Goal: Transaction & Acquisition: Purchase product/service

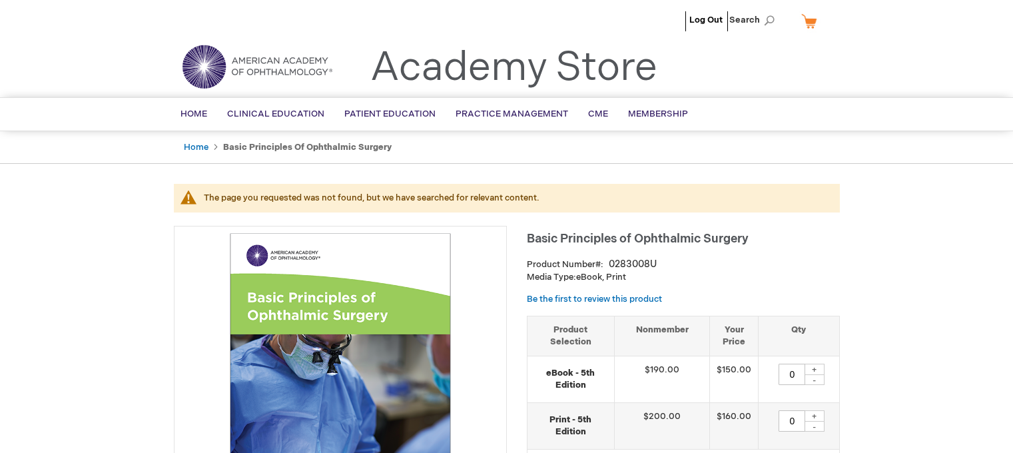
type input "0"
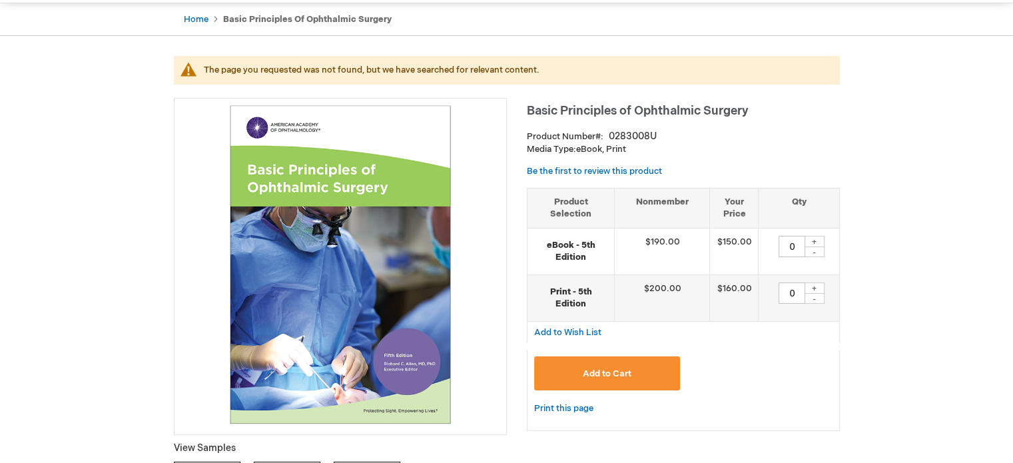
scroll to position [133, 0]
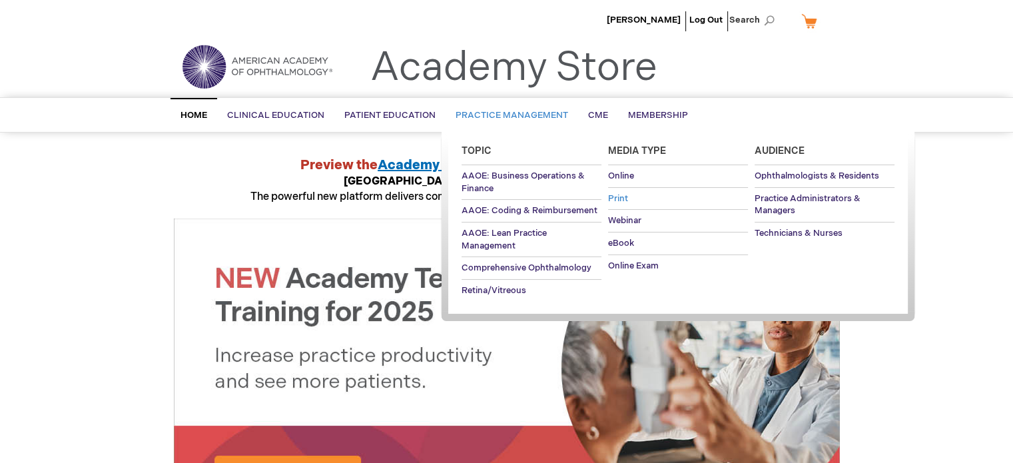
click at [619, 198] on span "Print" at bounding box center [618, 198] width 20 height 11
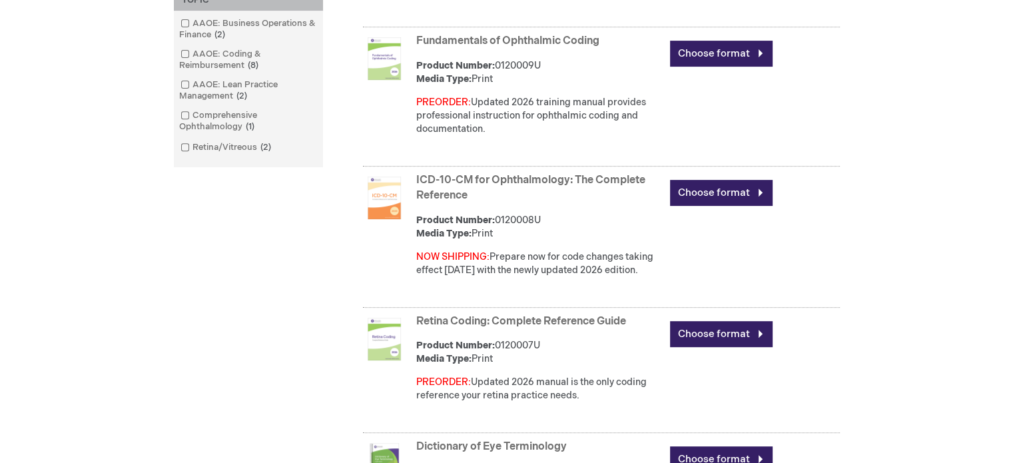
scroll to position [599, 0]
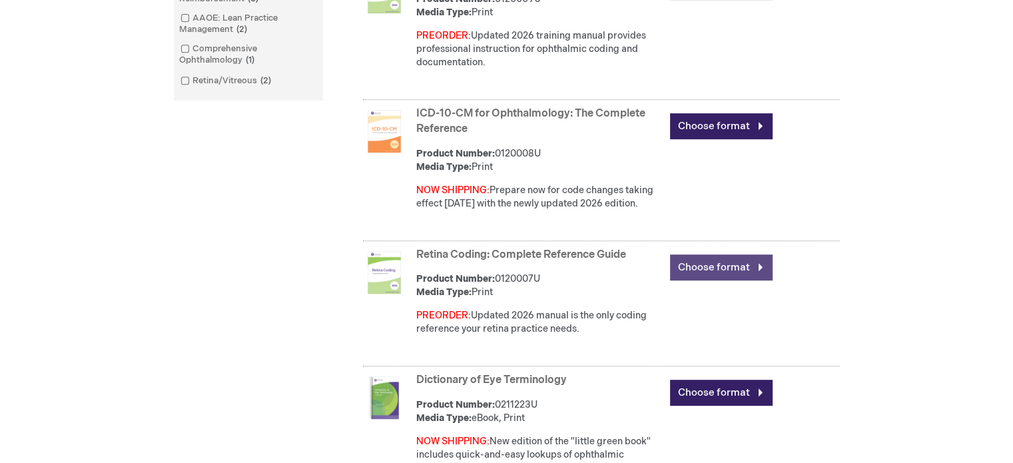
click at [712, 279] on link "Choose format" at bounding box center [721, 267] width 103 height 26
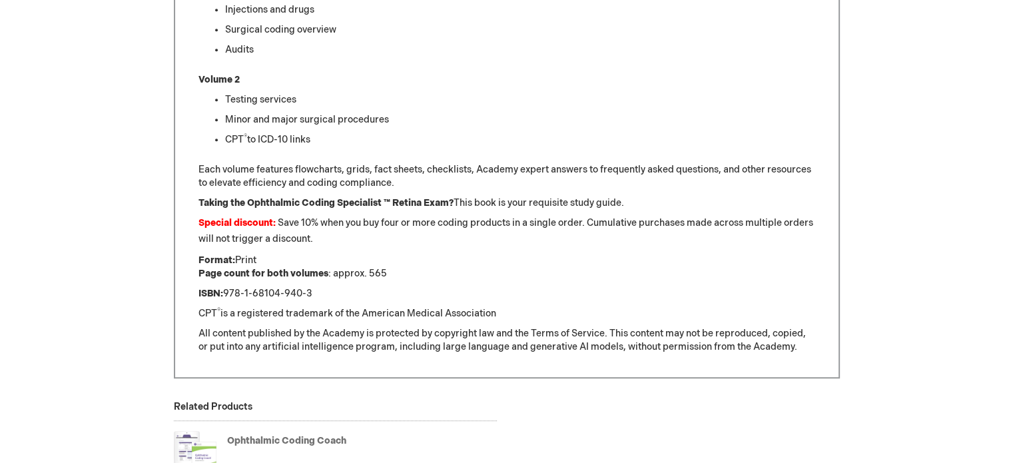
scroll to position [1065, 0]
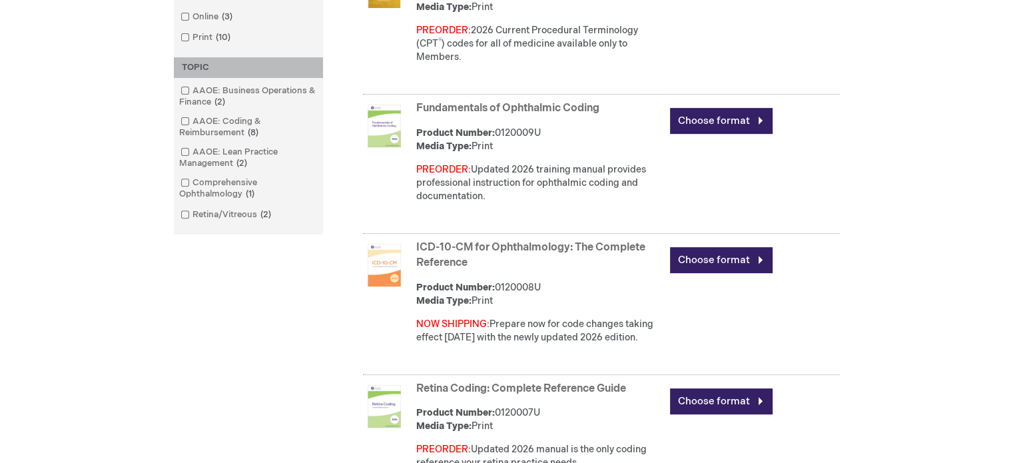
scroll to position [532, 0]
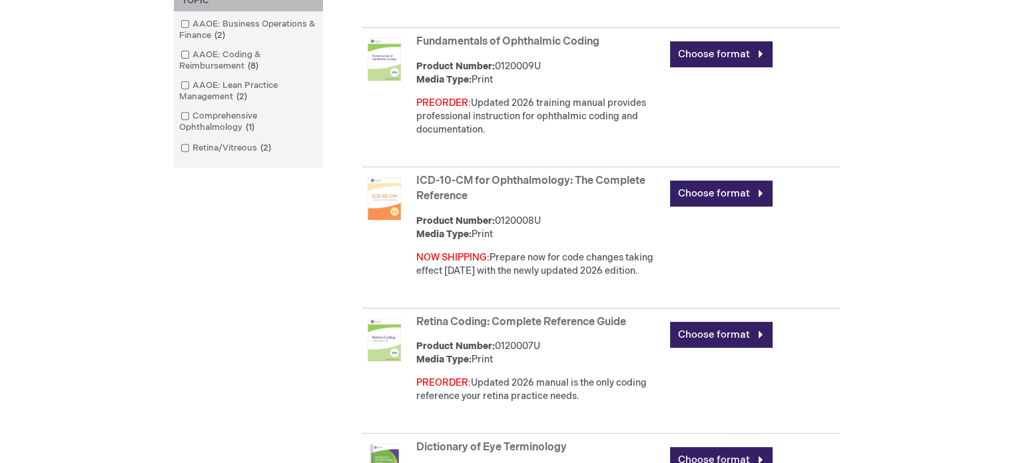
drag, startPoint x: 490, startPoint y: 264, endPoint x: 680, endPoint y: 281, distance: 190.5
click at [680, 281] on div "ICD-10-CM for Ophthalmology: The Complete Reference Product Number: 0120008U Me…" at bounding box center [628, 228] width 424 height 117
click at [649, 288] on div "ICD-10-CM for Ophthalmology: The Complete Reference Product Number: 0120008U Me…" at bounding box center [628, 228] width 424 height 117
drag, startPoint x: 587, startPoint y: 285, endPoint x: 579, endPoint y: 285, distance: 8.0
click at [579, 278] on div "NOW SHIPPING: Prepare now for code changes taking effect Oct. 1 with the newly …" at bounding box center [539, 264] width 247 height 27
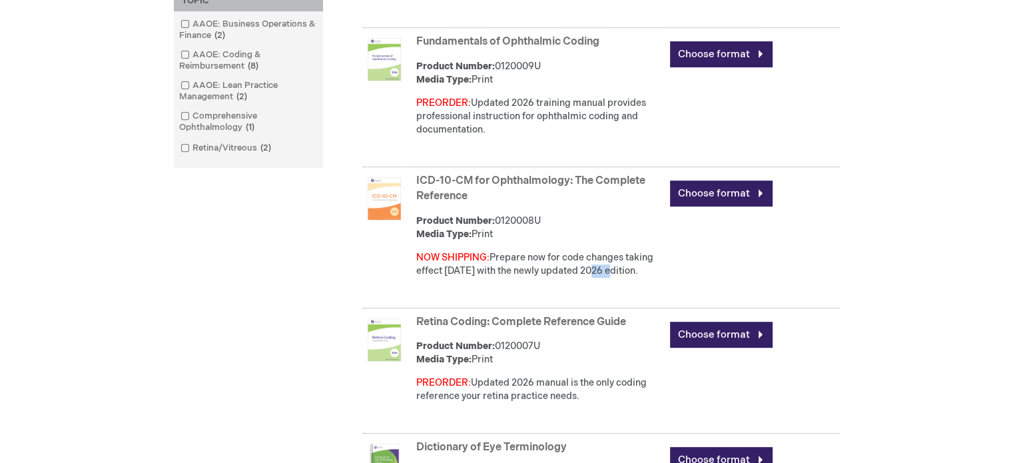
drag, startPoint x: 632, startPoint y: 281, endPoint x: 417, endPoint y: 269, distance: 215.4
click at [417, 269] on div "NOW SHIPPING: Prepare now for code changes taking effect Oct. 1 with the newly …" at bounding box center [539, 264] width 247 height 27
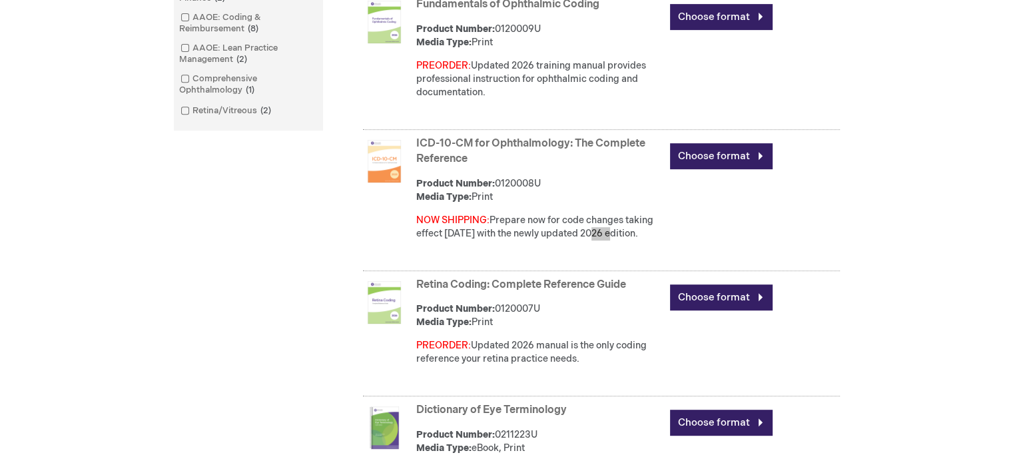
scroll to position [599, 0]
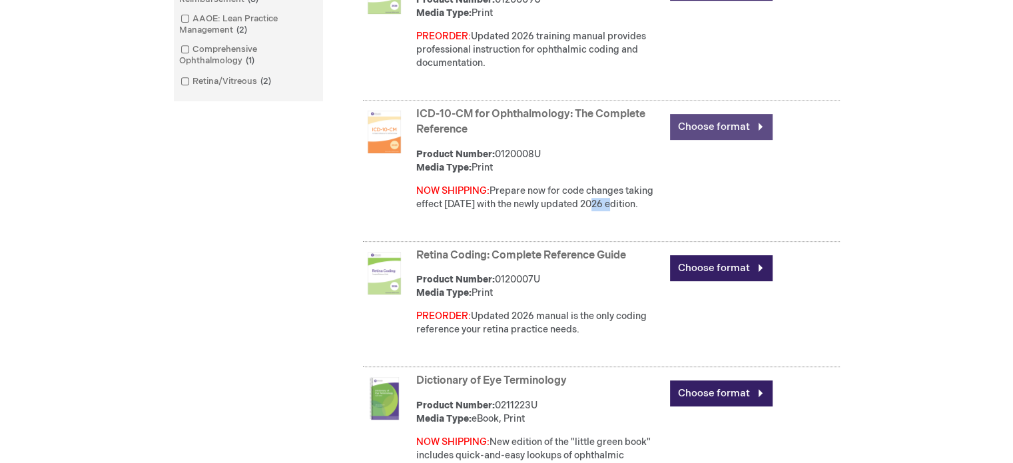
click at [718, 140] on link "Choose format" at bounding box center [721, 127] width 103 height 26
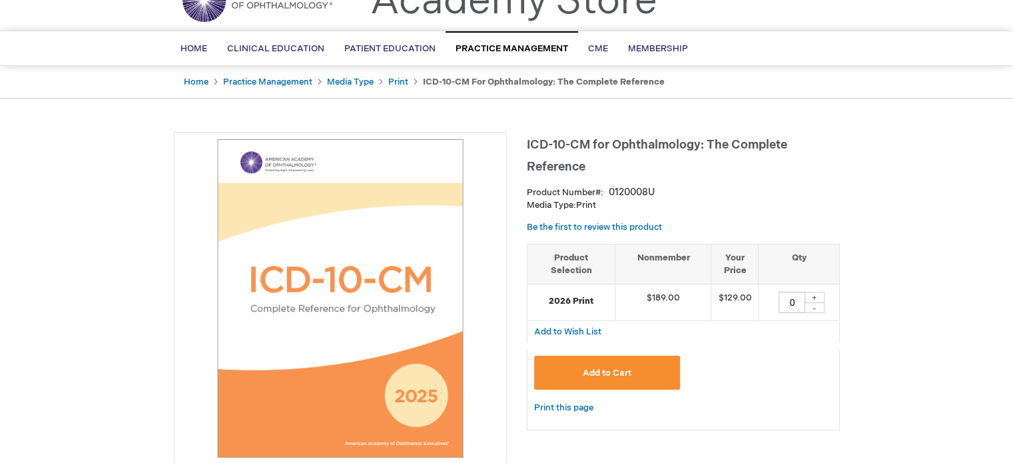
scroll to position [133, 0]
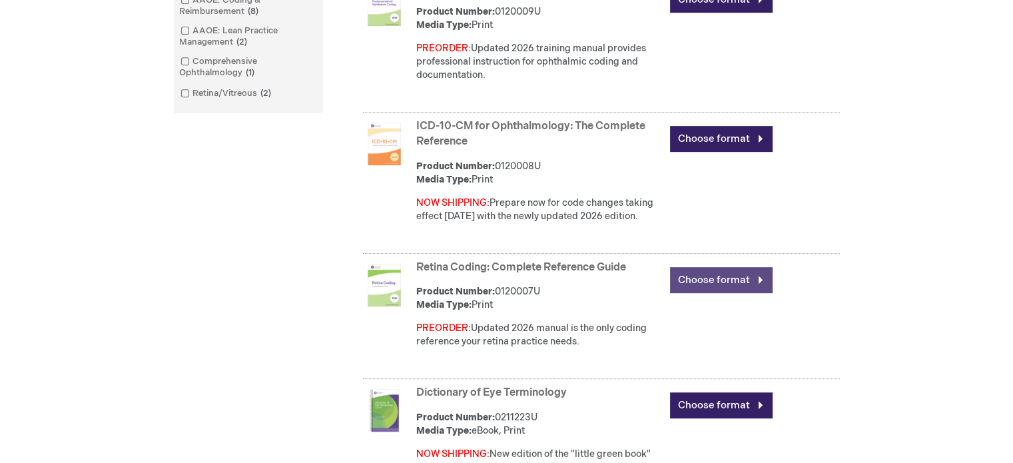
scroll to position [665, 0]
